Goal: Find contact information: Find contact information

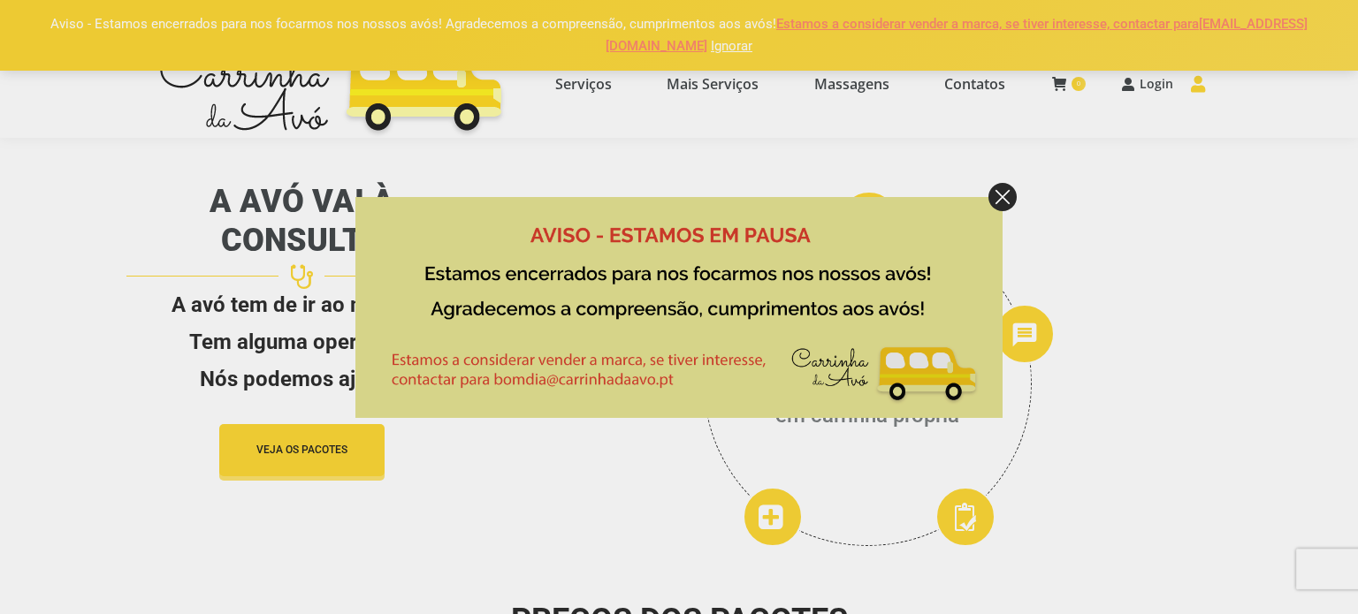
click at [1000, 194] on img at bounding box center [1002, 197] width 28 height 28
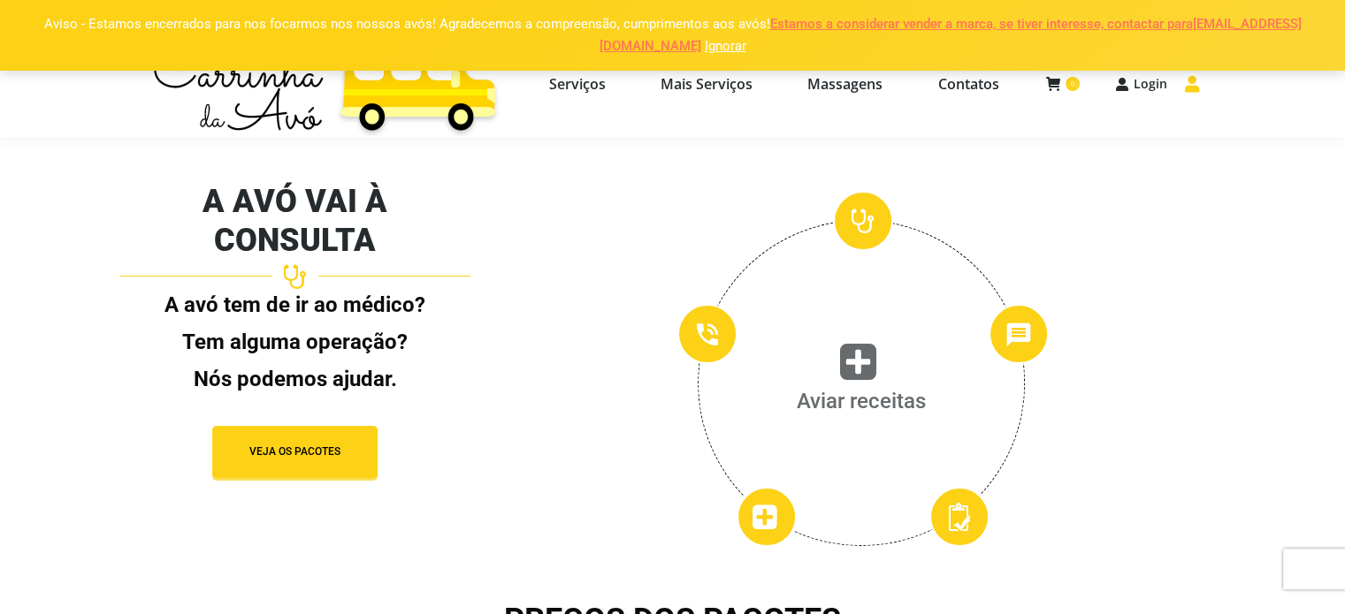
click at [261, 445] on span "VEJA OS PACOTES" at bounding box center [294, 452] width 91 height 15
click at [696, 79] on span "Mais Serviços" at bounding box center [706, 84] width 92 height 18
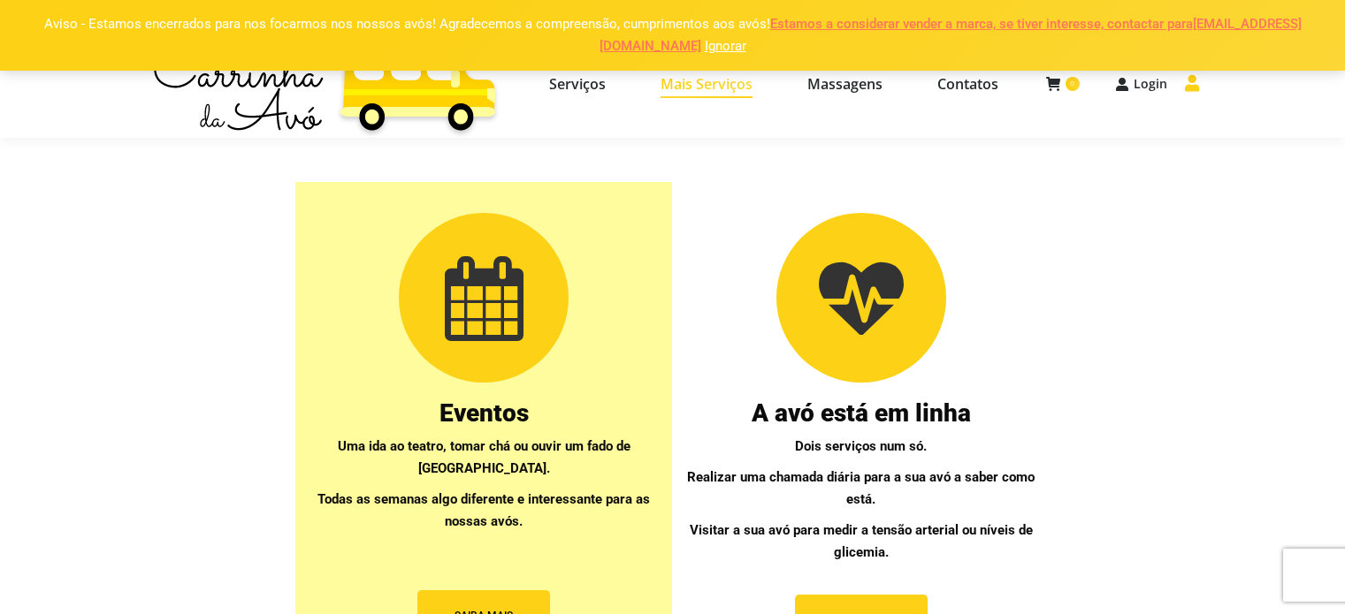
select select "[URL][DOMAIN_NAME]"
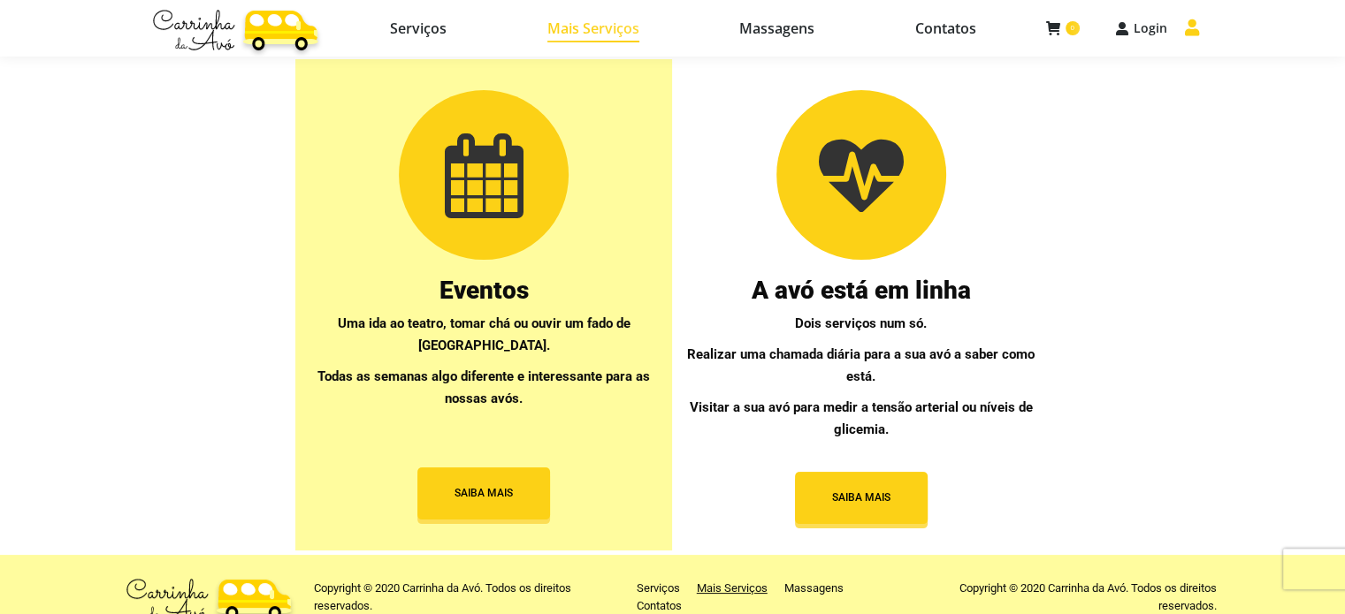
scroll to position [149, 0]
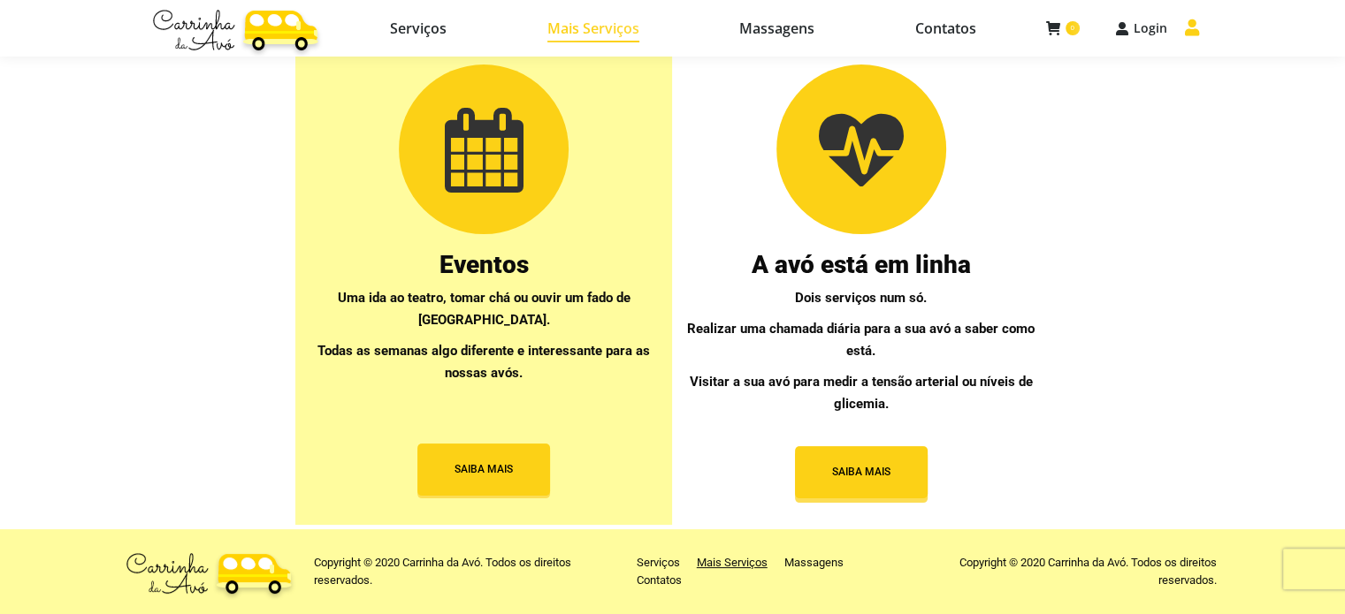
click at [482, 465] on span "SAIBA MAIS" at bounding box center [483, 469] width 58 height 15
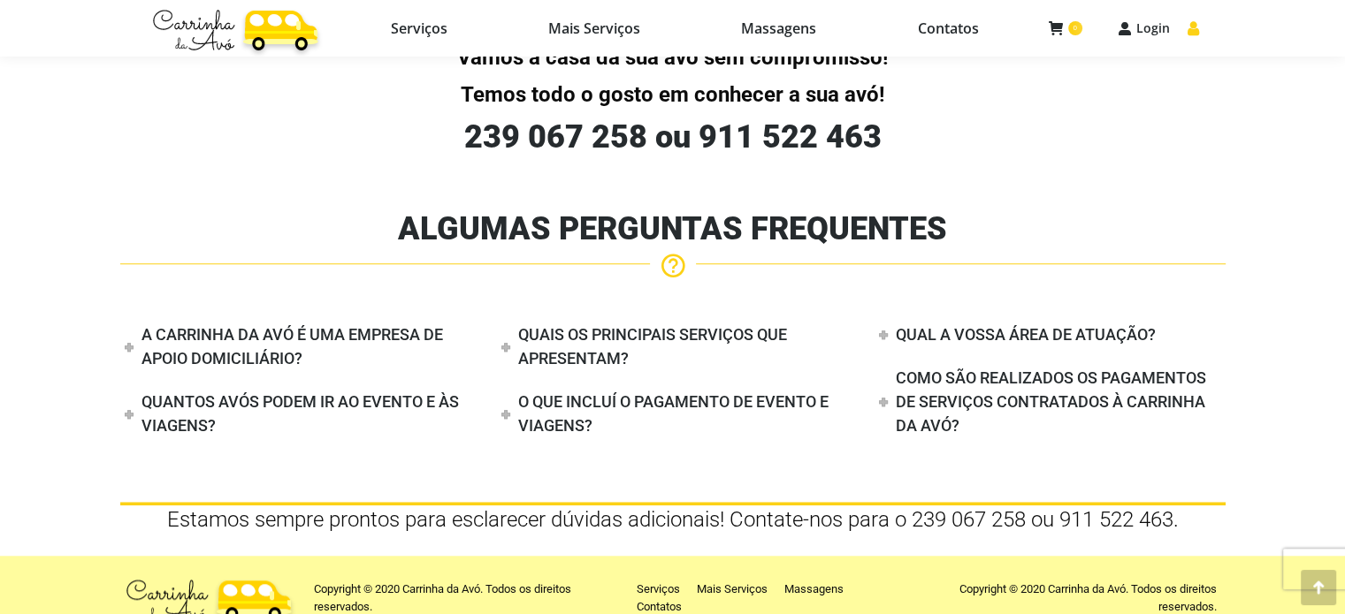
scroll to position [1450, 0]
click at [664, 598] on span "Contatos" at bounding box center [659, 607] width 45 height 18
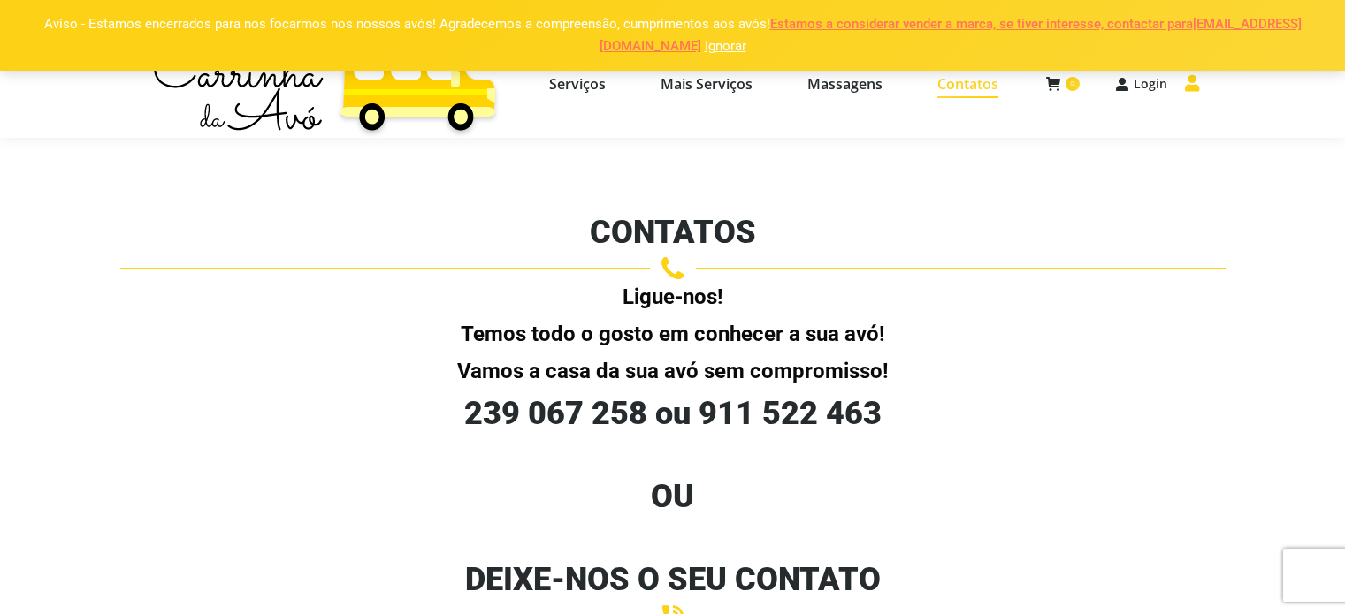
select select "[URL][DOMAIN_NAME]"
click at [974, 84] on span "Contatos" at bounding box center [967, 84] width 61 height 18
select select "[URL][DOMAIN_NAME]"
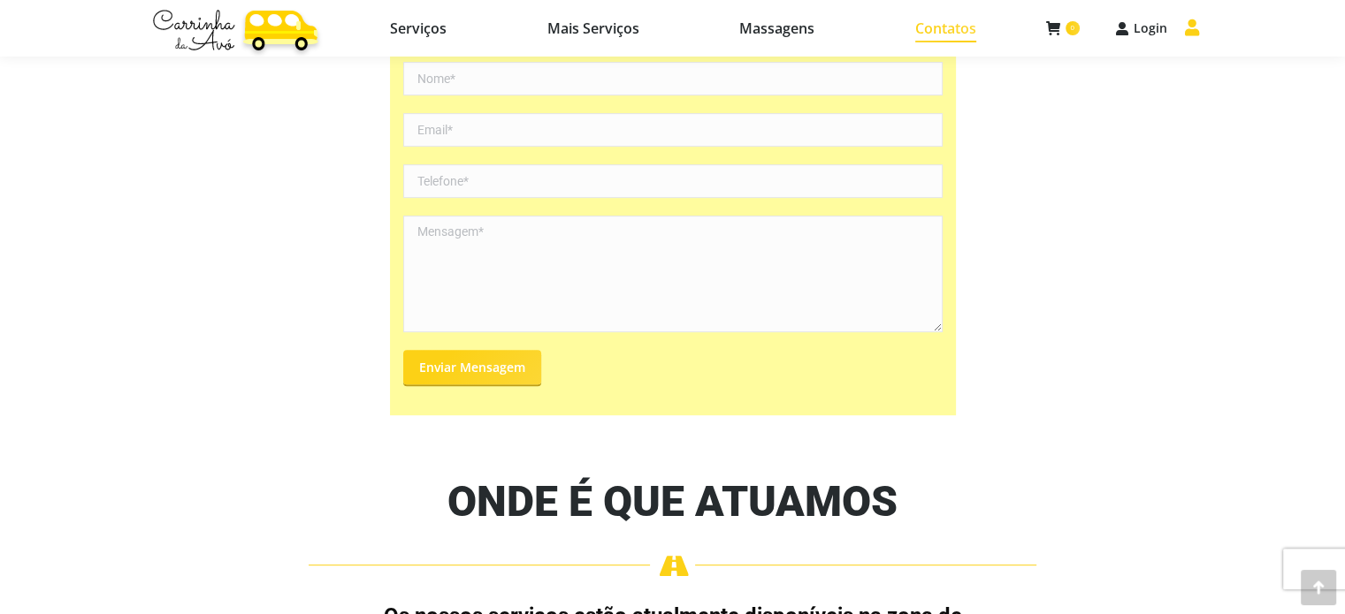
scroll to position [825, 0]
